Goal: Transaction & Acquisition: Obtain resource

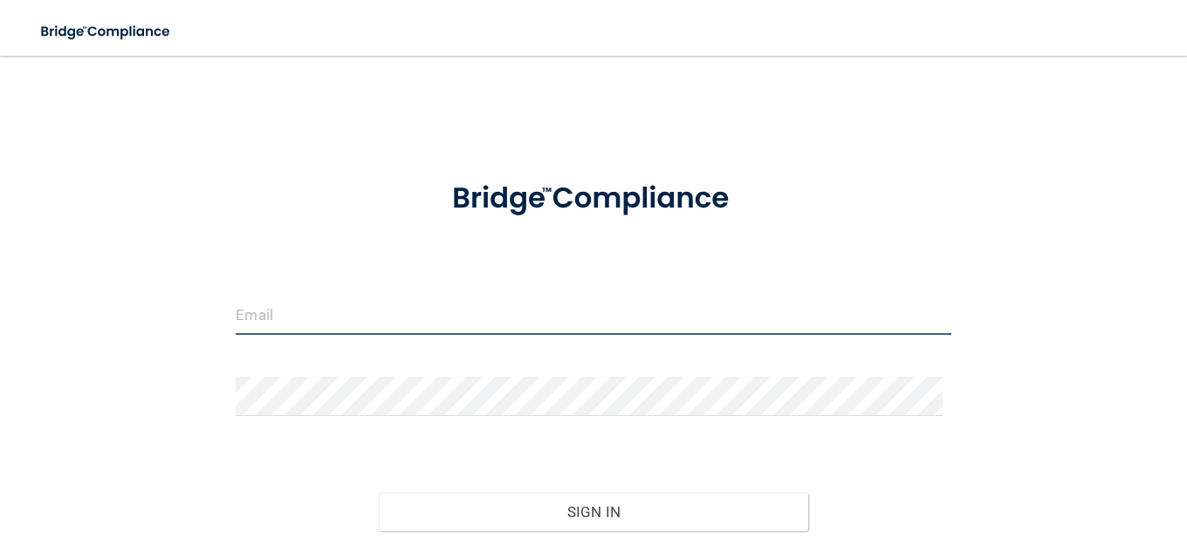
click at [381, 313] on input "email" at bounding box center [593, 315] width 715 height 39
type input "[EMAIL_ADDRESS][DOMAIN_NAME]"
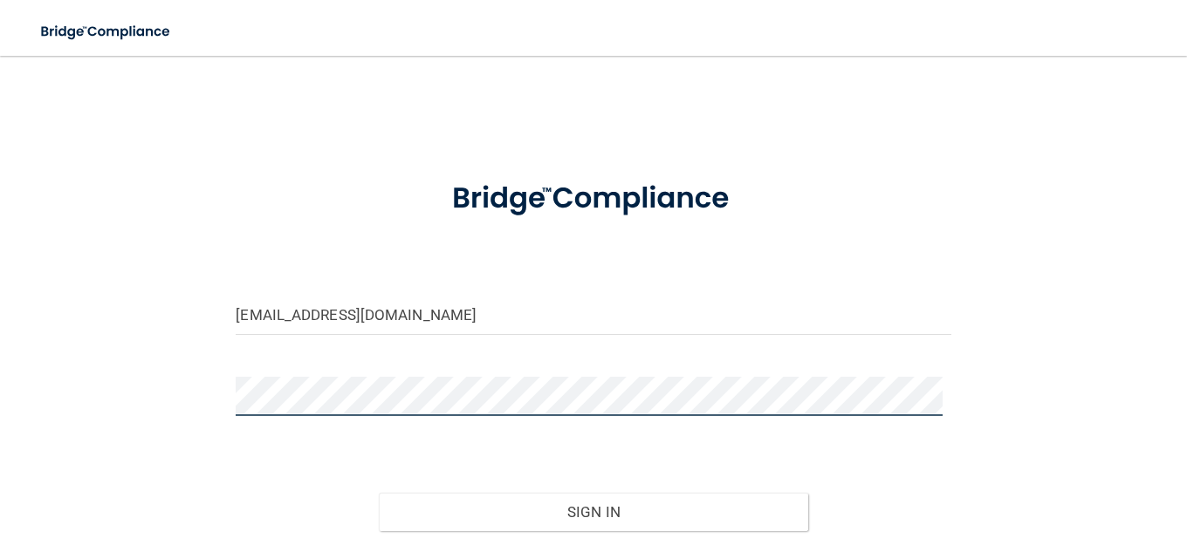
click at [379, 493] on button "Sign In" at bounding box center [593, 512] width 429 height 38
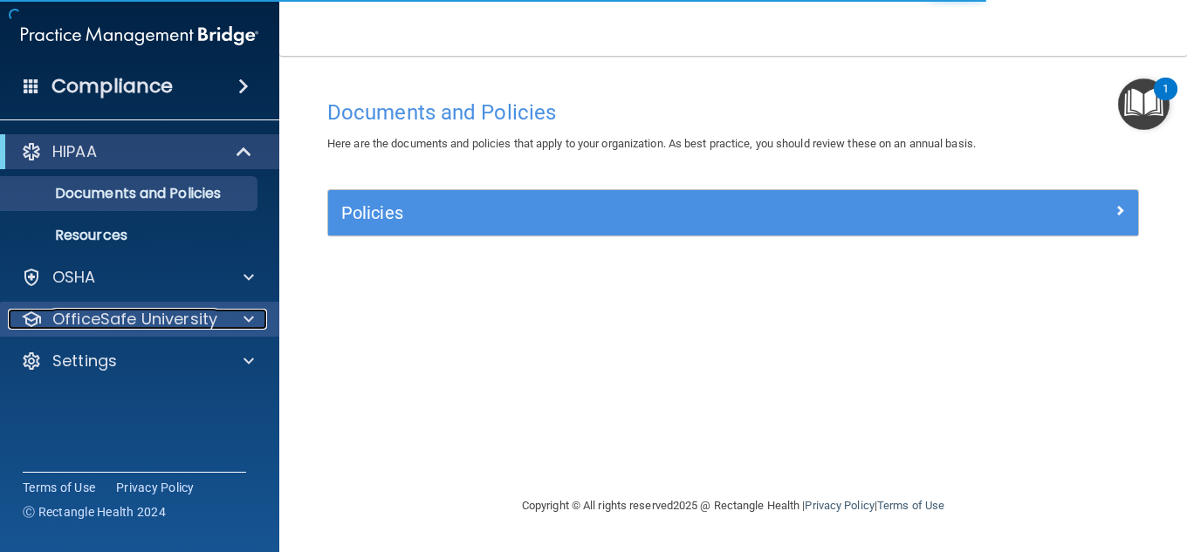
click at [185, 313] on p "OfficeSafe University" at bounding box center [134, 319] width 165 height 21
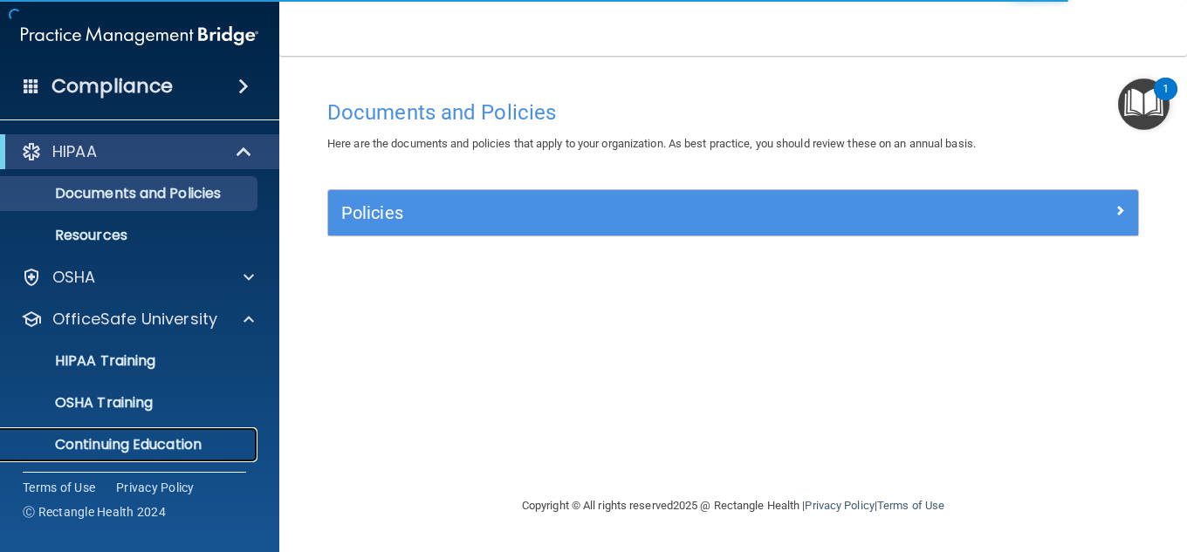
click at [212, 431] on link "Continuing Education" at bounding box center [120, 445] width 275 height 35
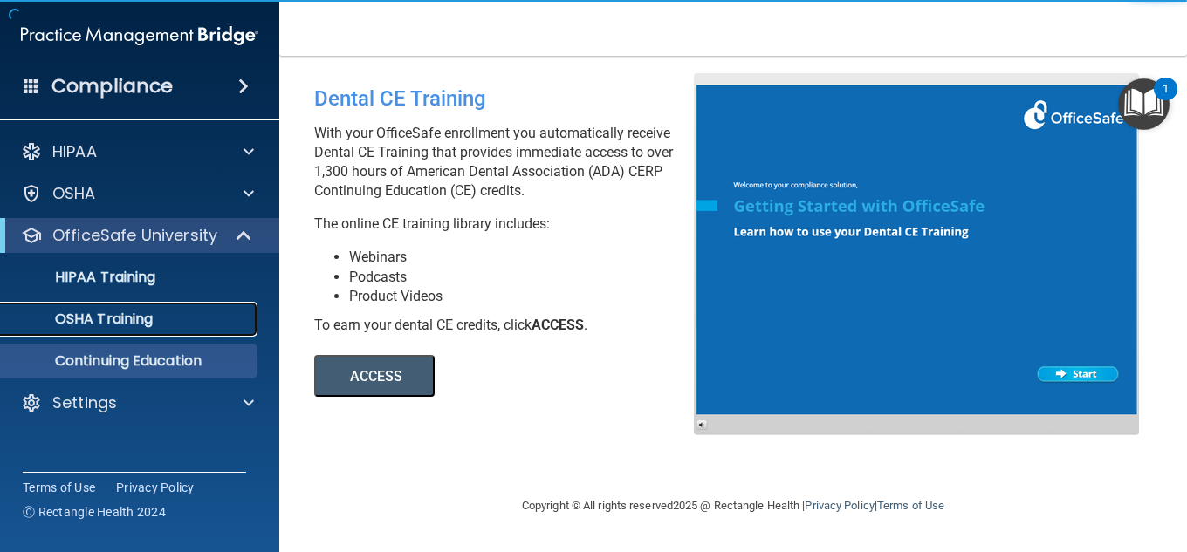
click at [68, 323] on p "OSHA Training" at bounding box center [81, 319] width 141 height 17
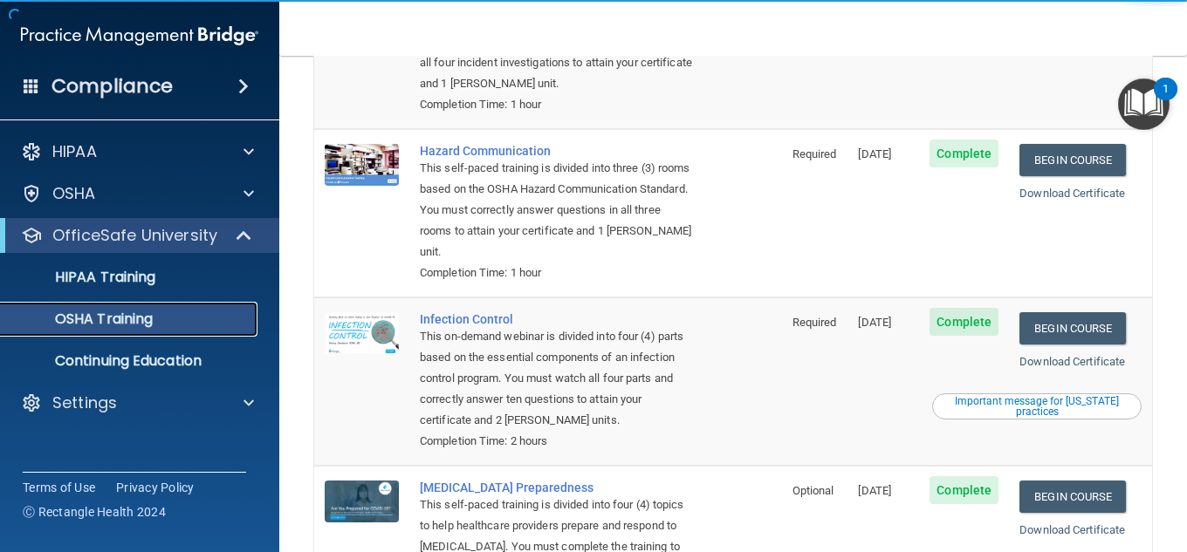
scroll to position [262, 0]
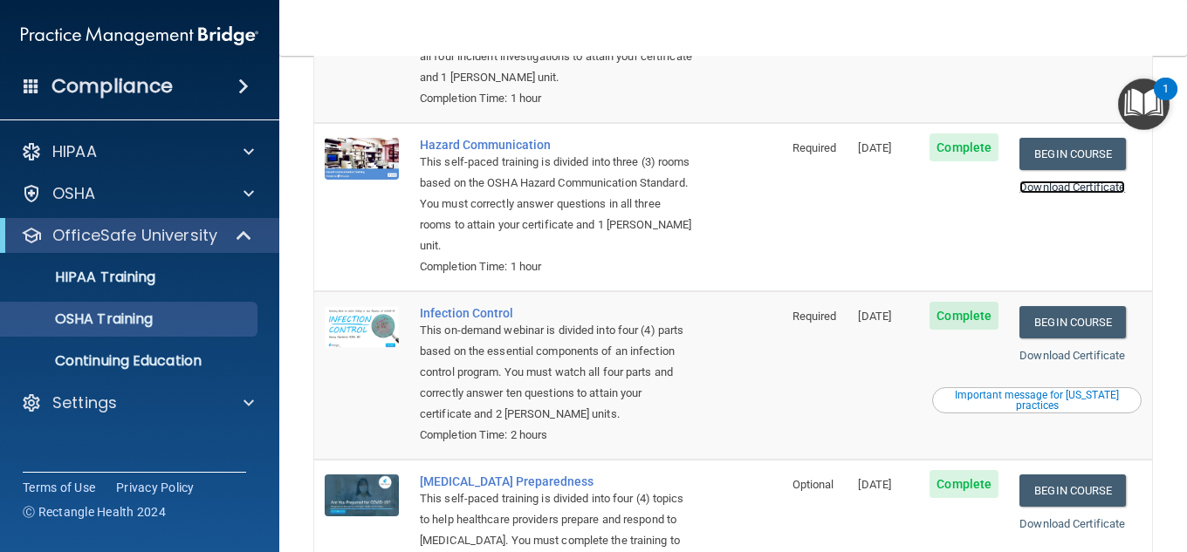
click at [1038, 191] on link "Download Certificate" at bounding box center [1072, 187] width 106 height 13
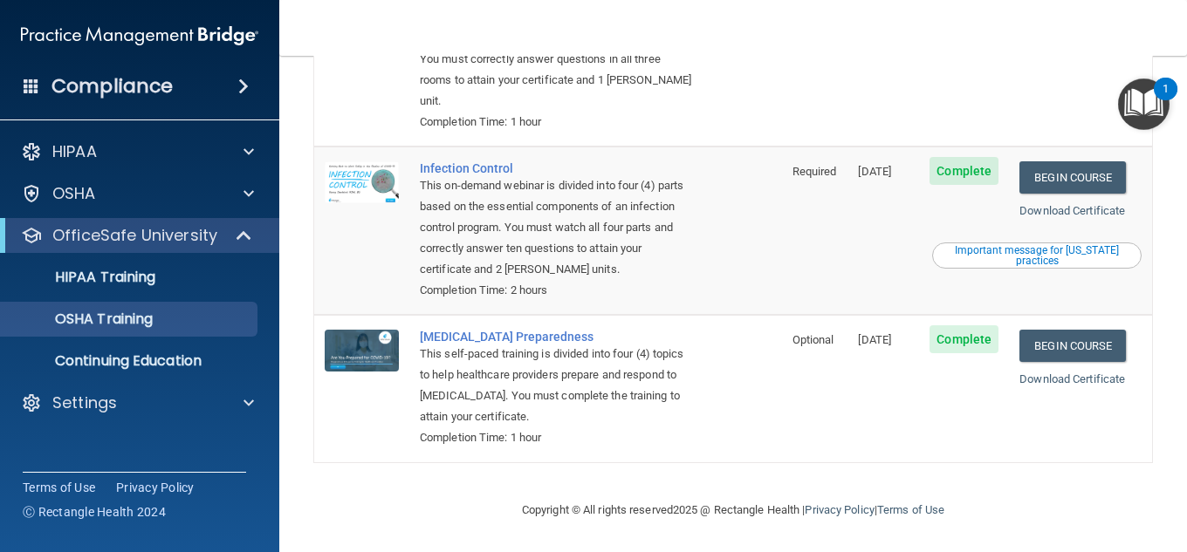
scroll to position [324, 0]
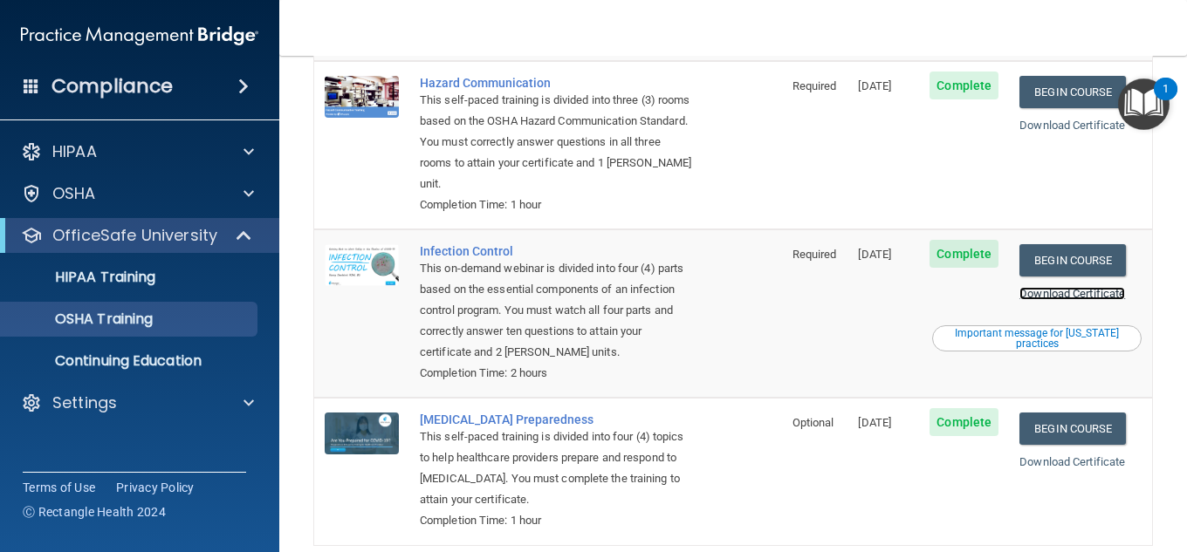
click at [1038, 298] on link "Download Certificate" at bounding box center [1072, 293] width 106 height 13
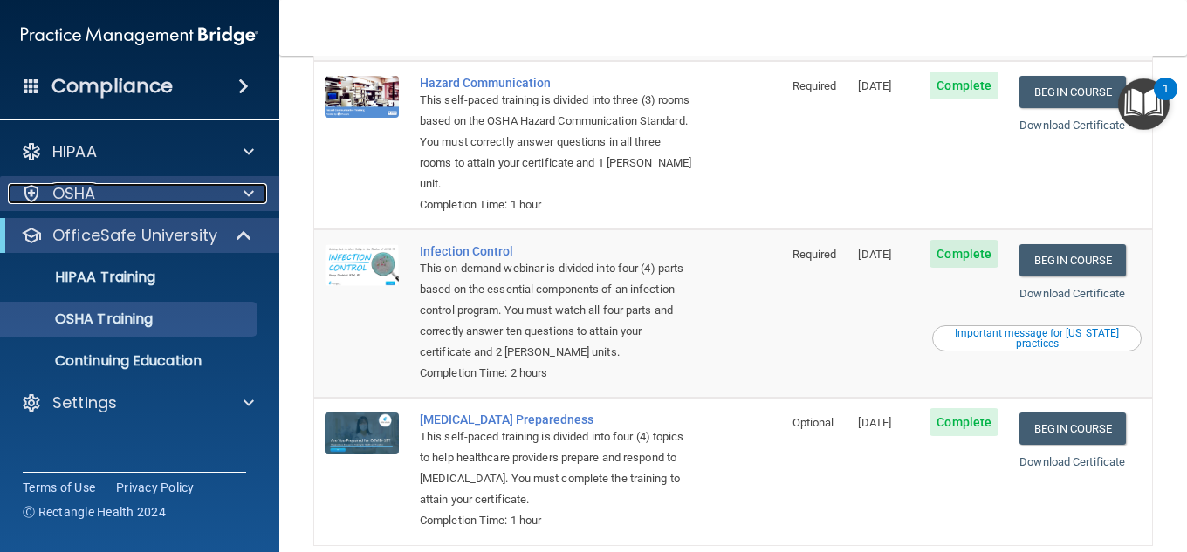
click at [192, 200] on div "OSHA" at bounding box center [116, 193] width 216 height 21
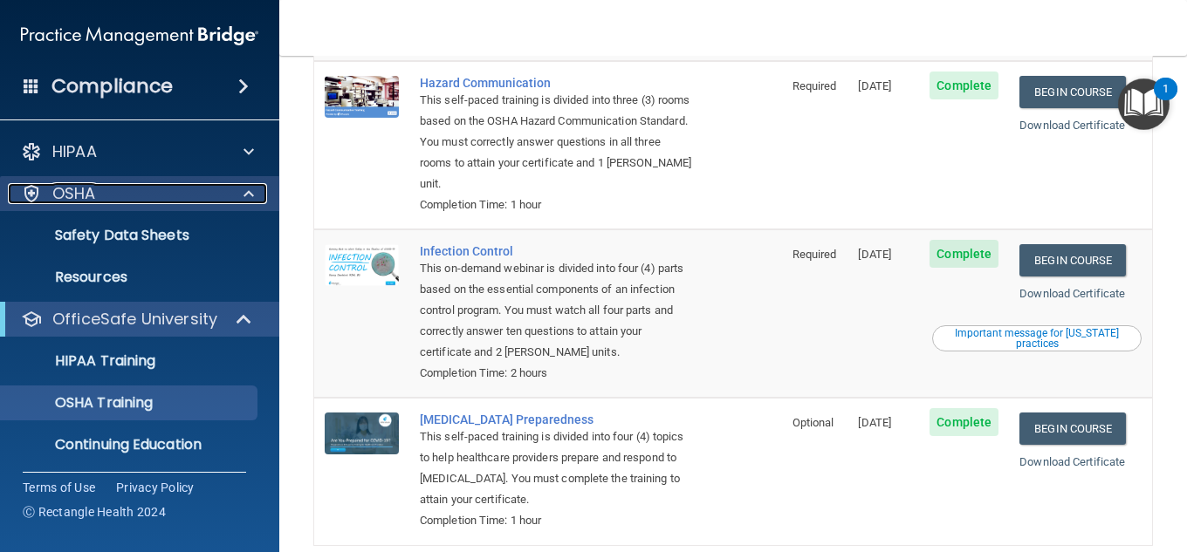
click at [175, 189] on div "OSHA" at bounding box center [116, 193] width 216 height 21
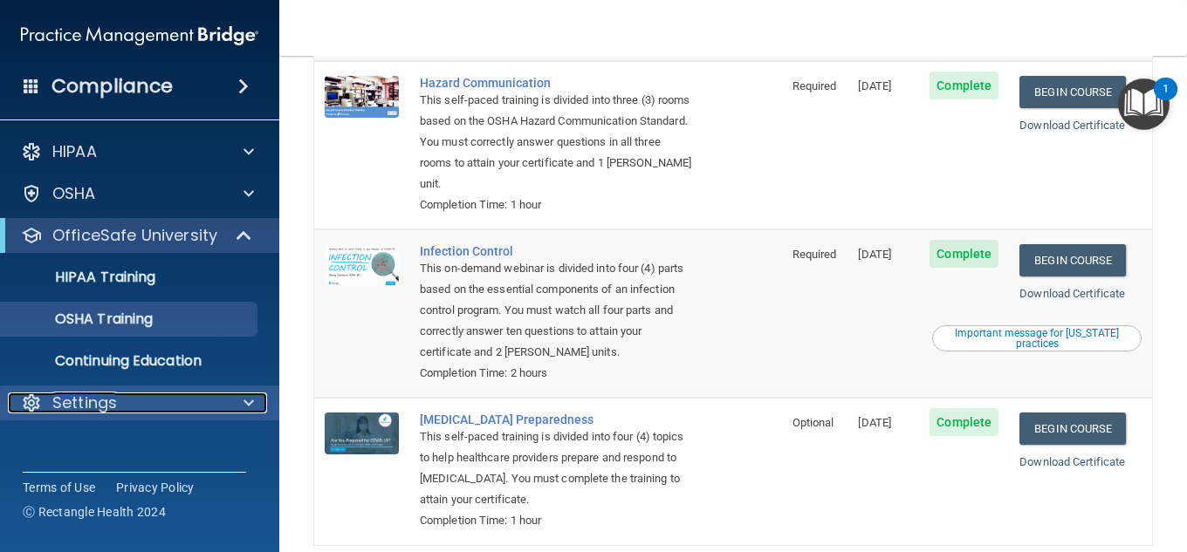
click at [190, 398] on div "Settings" at bounding box center [116, 403] width 216 height 21
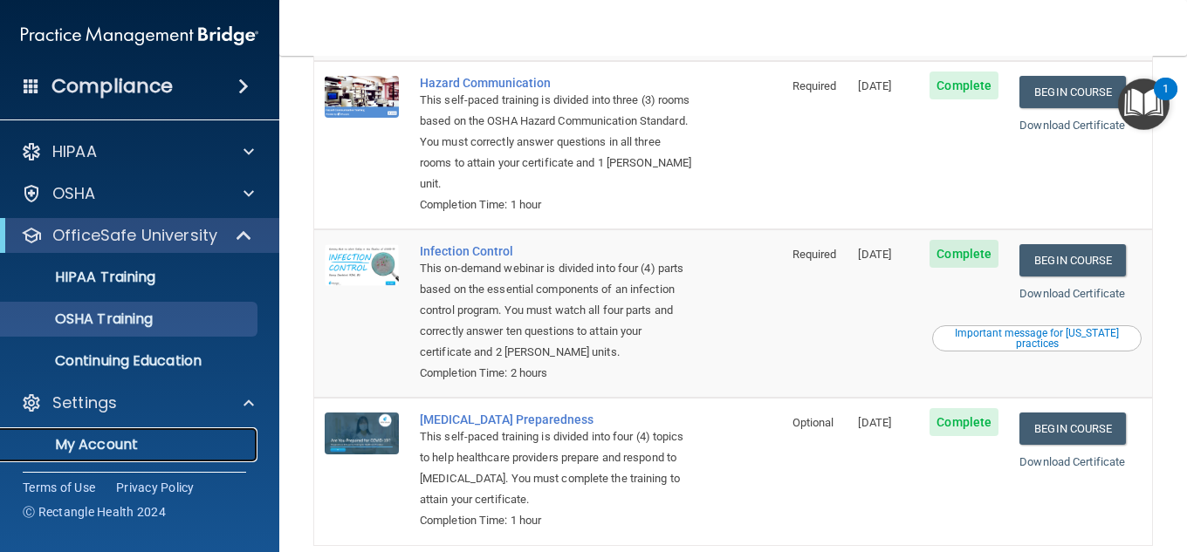
click at [166, 447] on p "My Account" at bounding box center [130, 444] width 238 height 17
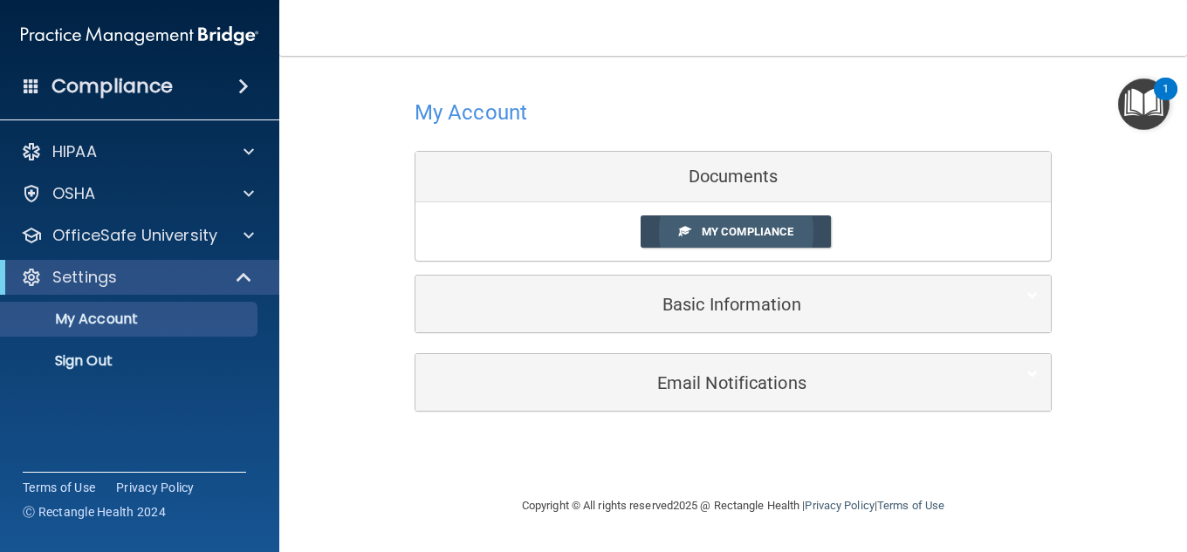
click at [733, 231] on span "My Compliance" at bounding box center [748, 231] width 92 height 13
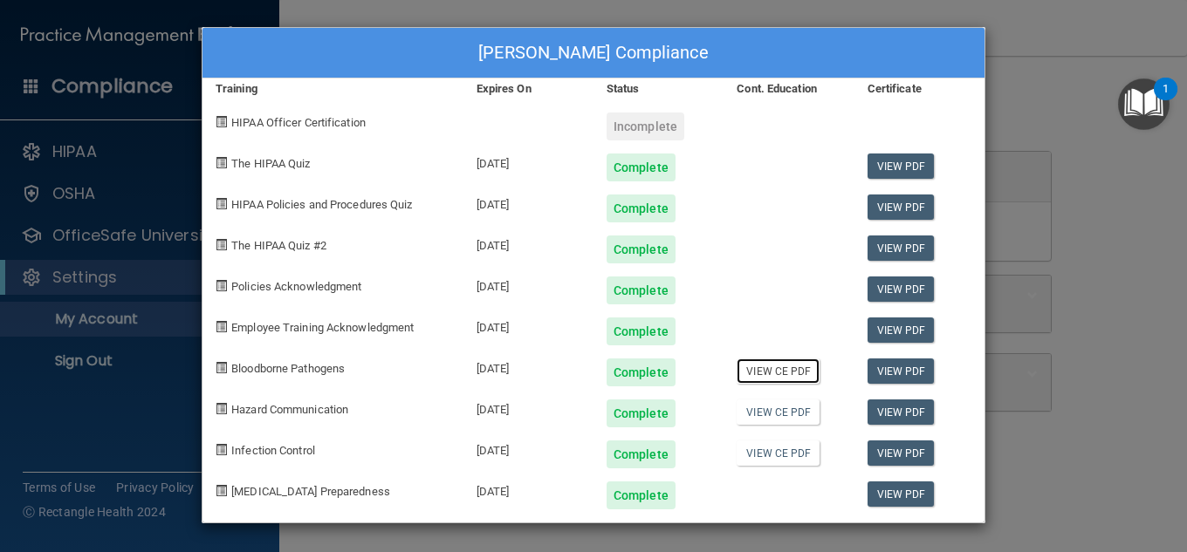
click at [787, 377] on link "View CE PDF" at bounding box center [778, 371] width 83 height 25
click at [1044, 99] on div "[PERSON_NAME] Compliance Training Expires On Status Cont. Education Certificate…" at bounding box center [593, 276] width 1187 height 552
